Goal: Go to known website: Access a specific website the user already knows

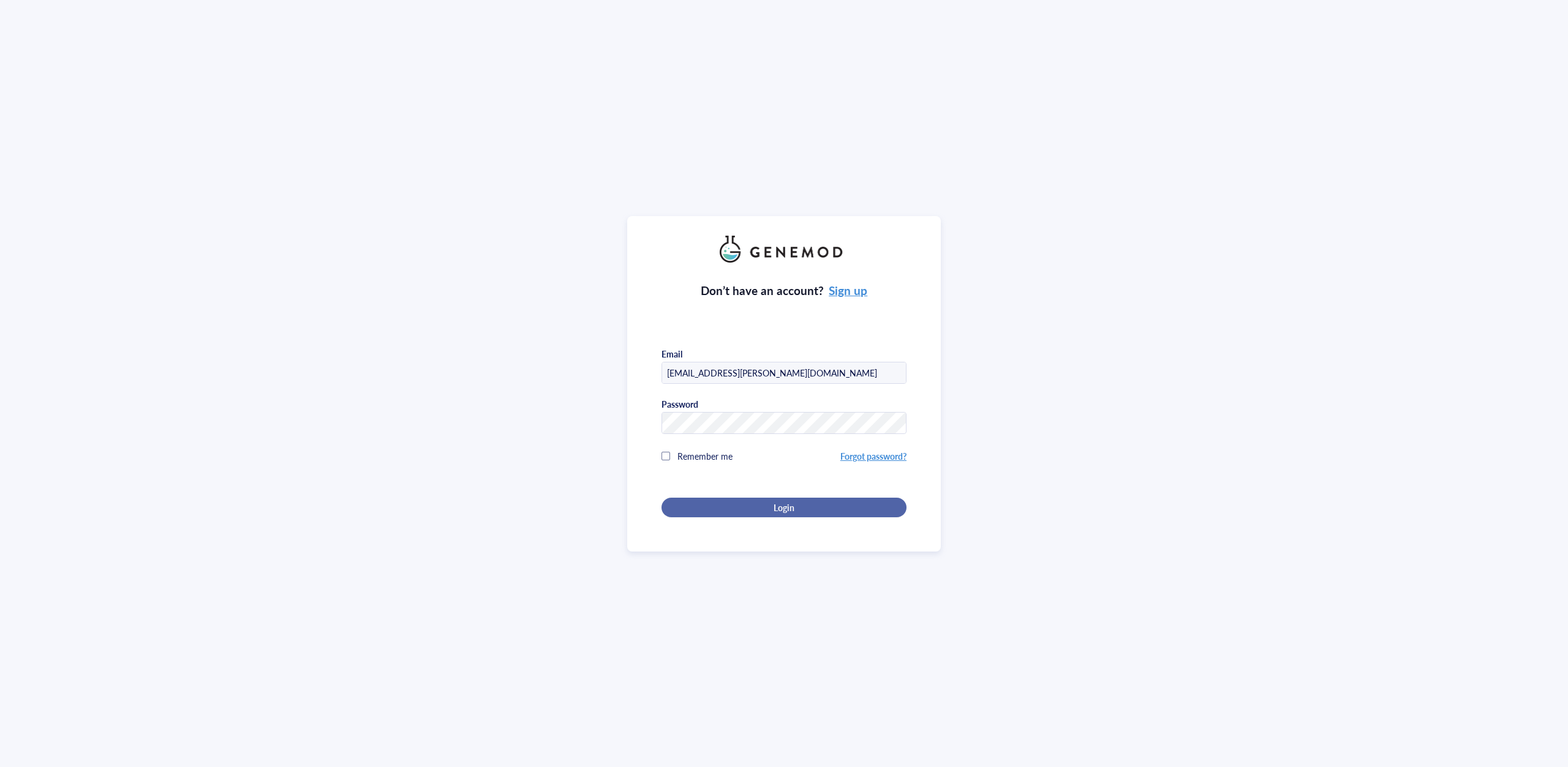
type input "[EMAIL_ADDRESS][PERSON_NAME][DOMAIN_NAME]"
click at [783, 508] on span "Login" at bounding box center [784, 508] width 21 height 11
